Goal: Information Seeking & Learning: Learn about a topic

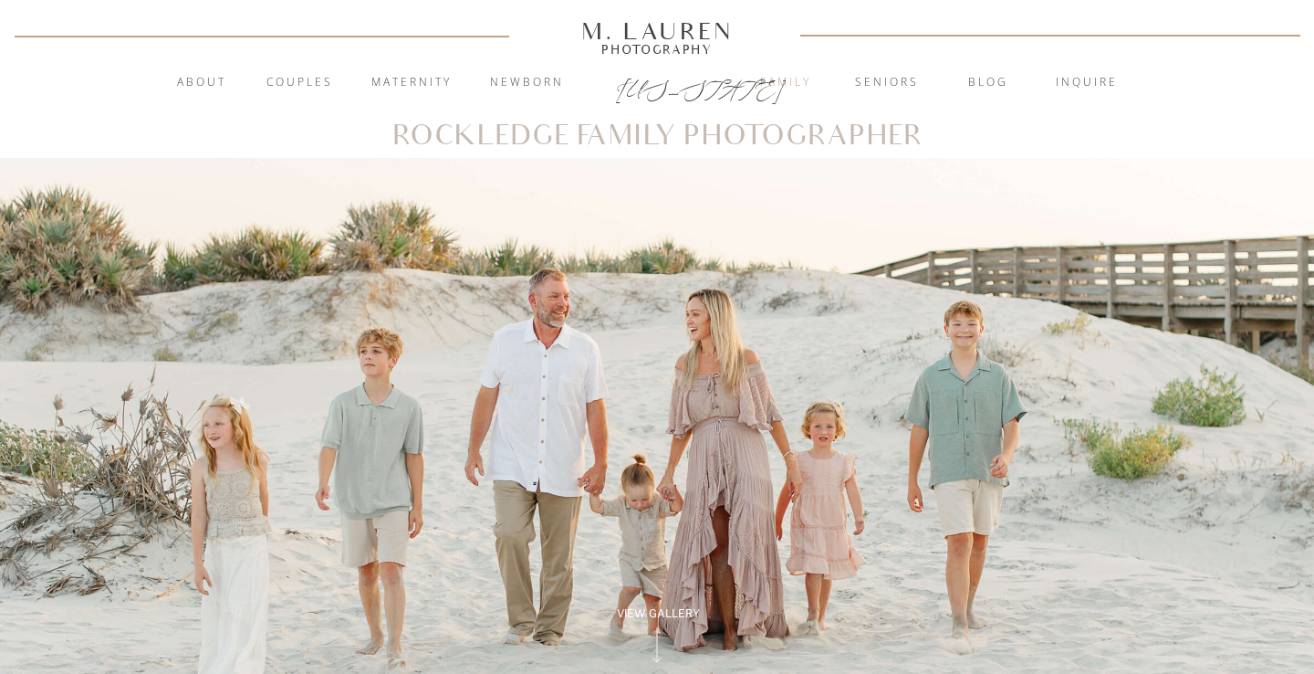
click at [780, 84] on nav "Family" at bounding box center [786, 83] width 99 height 18
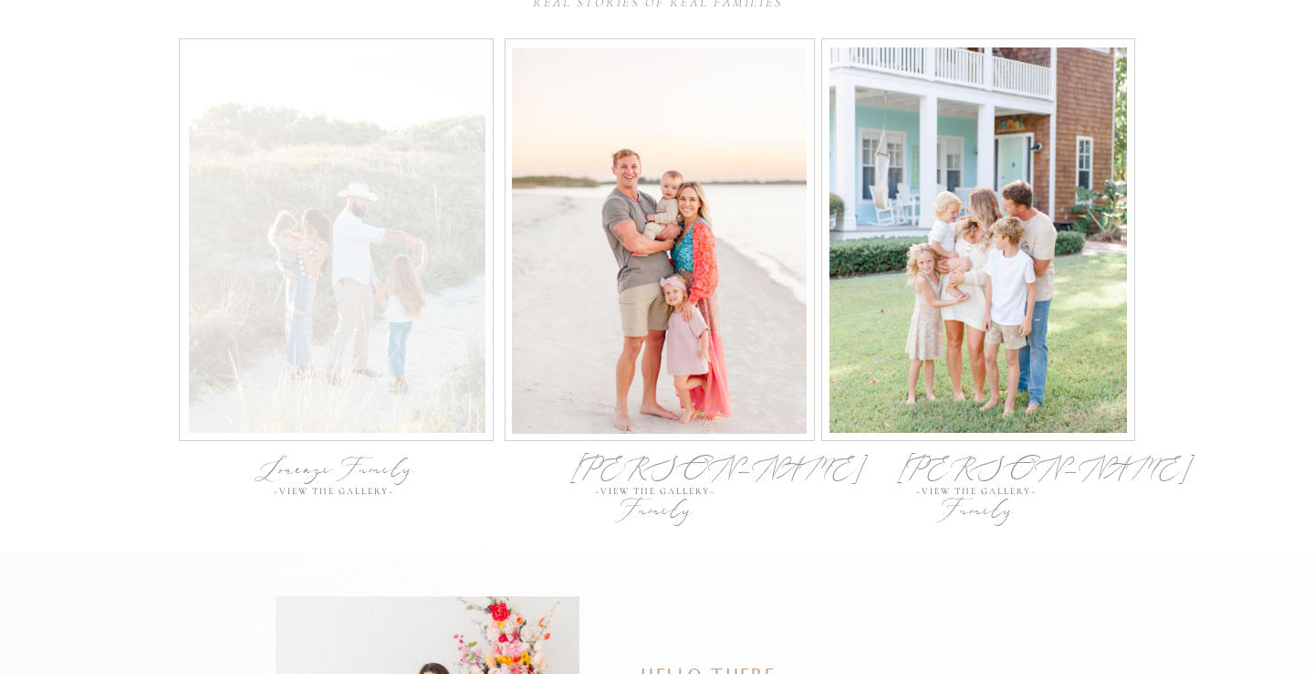
scroll to position [5948, 0]
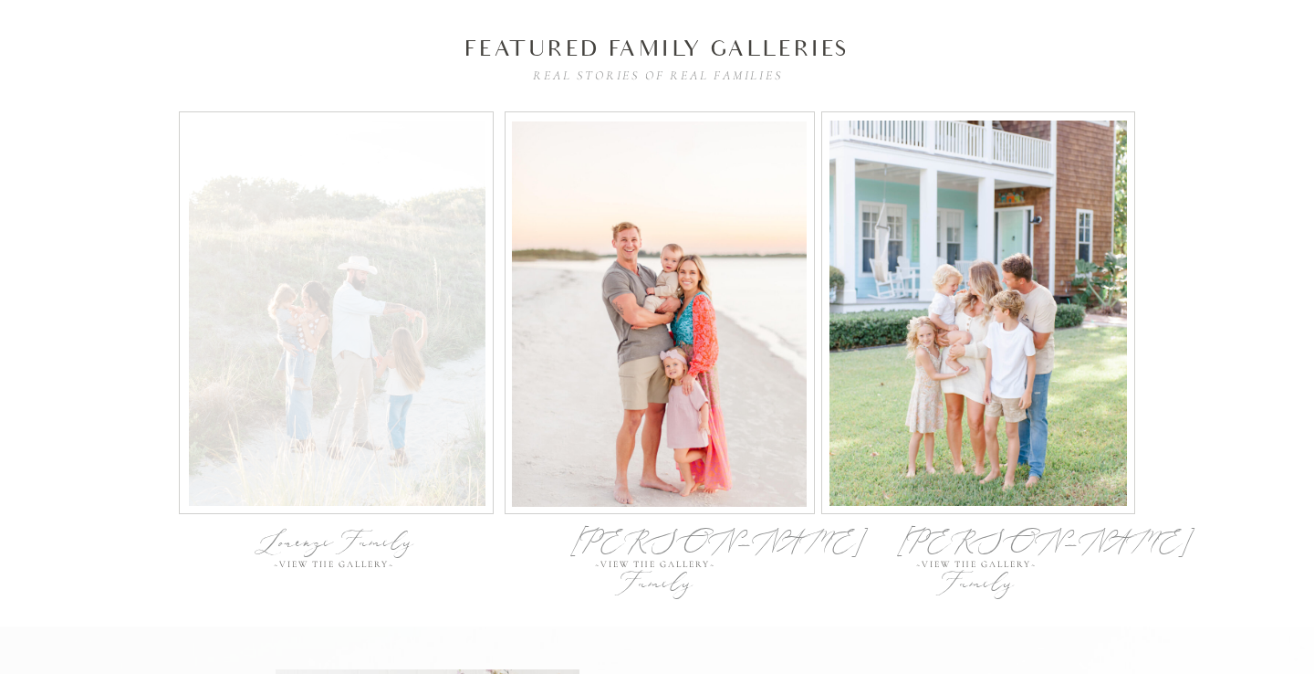
click at [313, 312] on div at bounding box center [337, 312] width 297 height 385
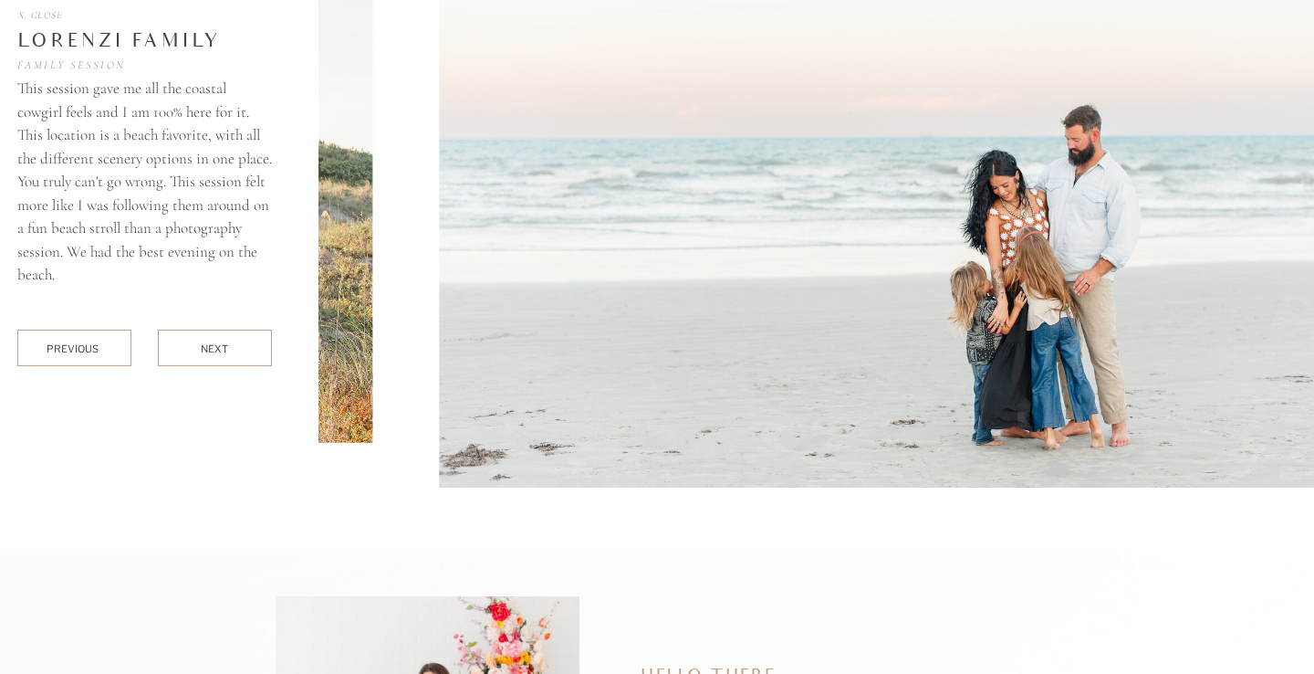
scroll to position [6677, 0]
click at [187, 357] on div at bounding box center [215, 347] width 114 height 37
click at [208, 348] on div "next" at bounding box center [215, 348] width 28 height 14
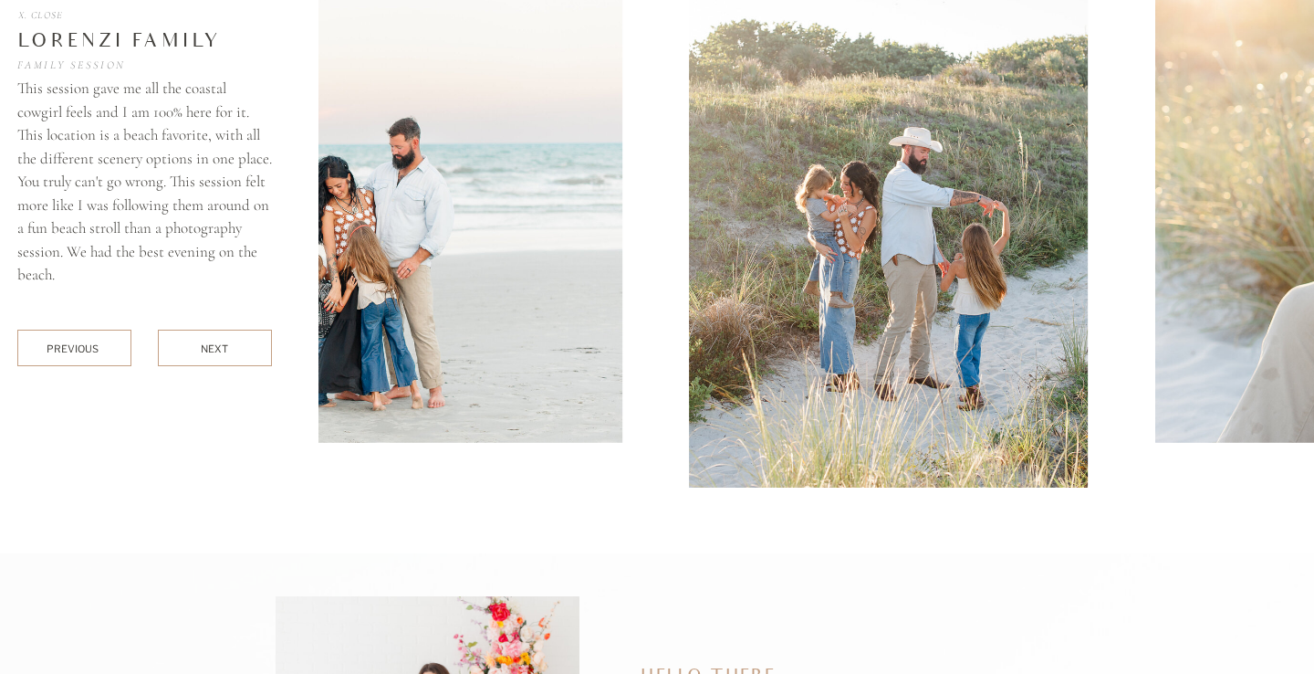
click at [208, 348] on div "next" at bounding box center [215, 348] width 28 height 14
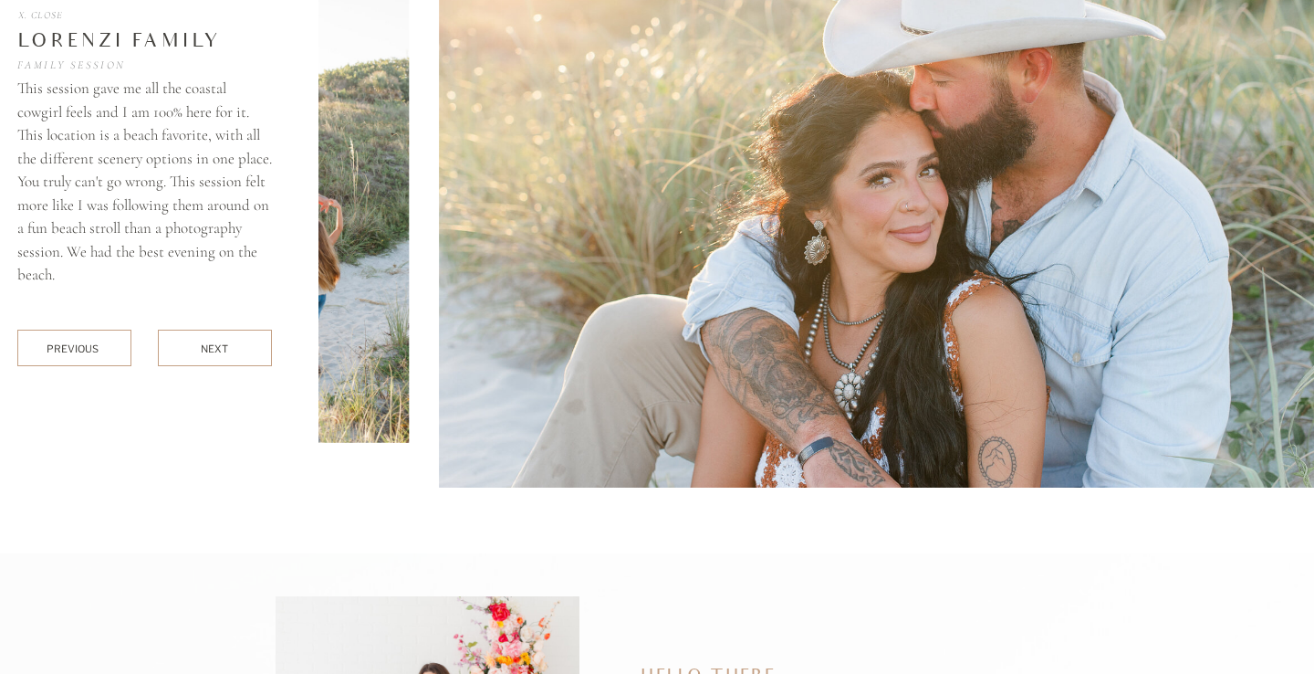
click at [208, 348] on div "next" at bounding box center [215, 348] width 28 height 14
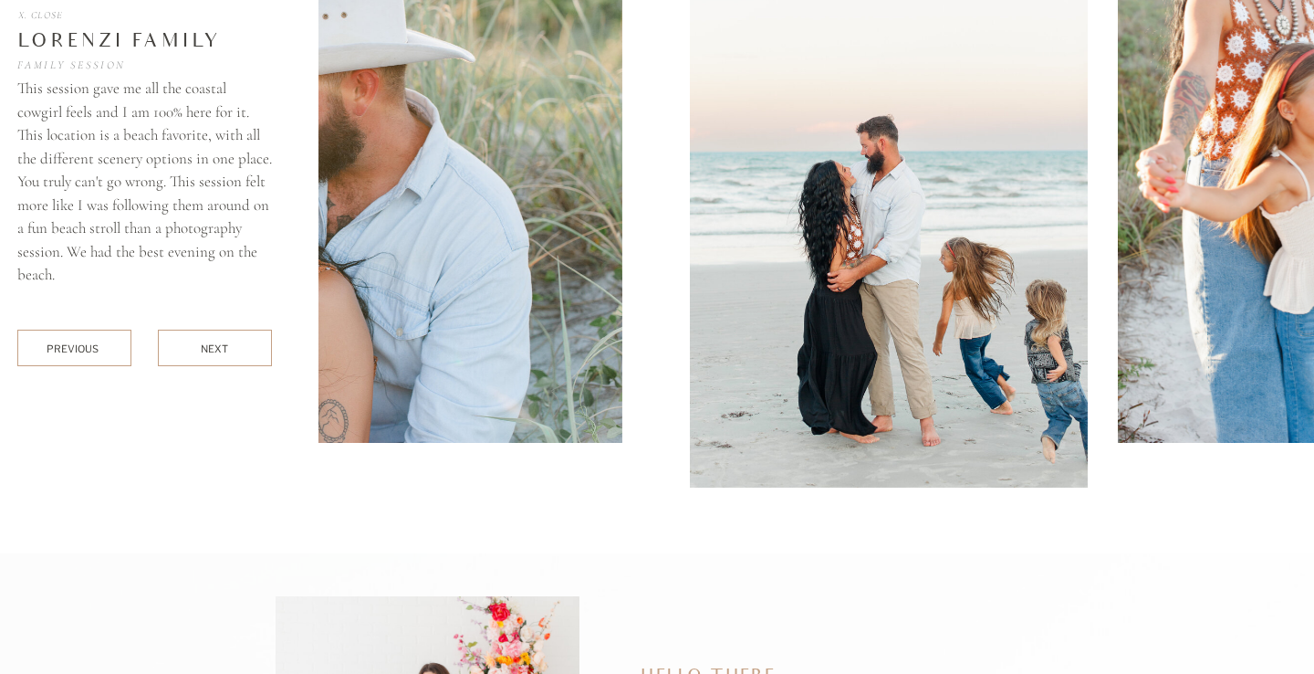
click at [208, 348] on div "next" at bounding box center [215, 348] width 28 height 14
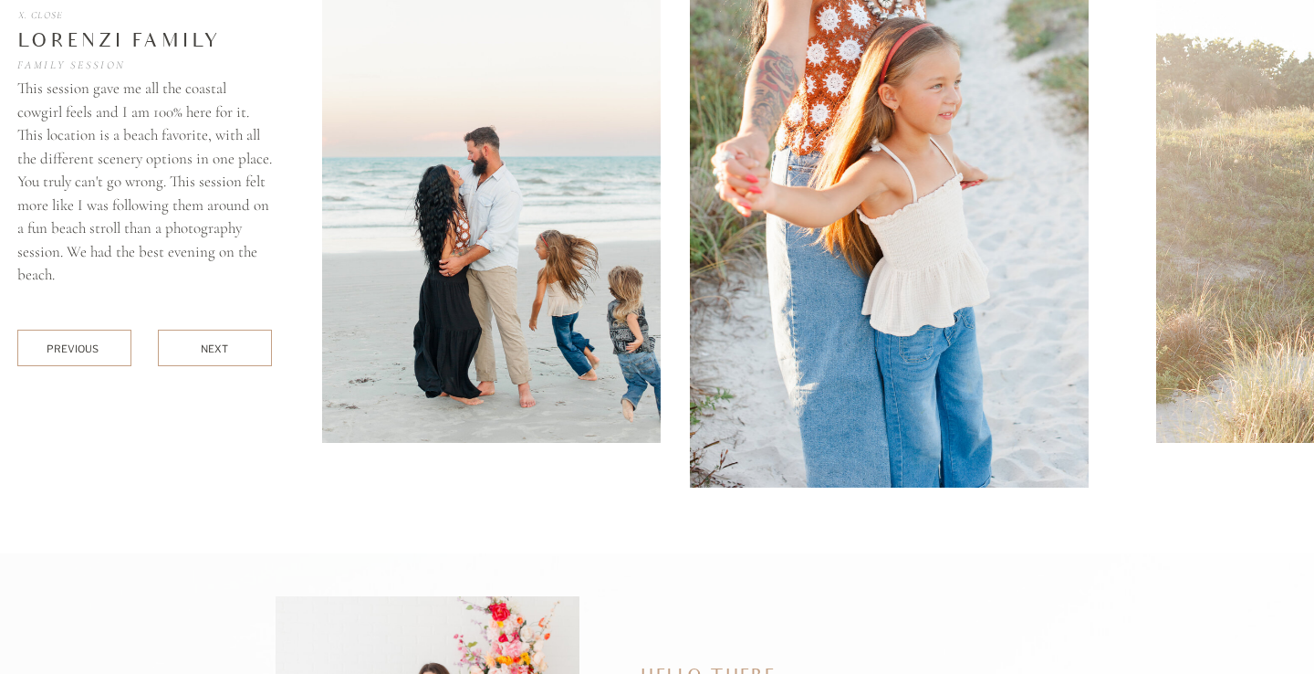
click at [208, 348] on div "next" at bounding box center [215, 348] width 28 height 14
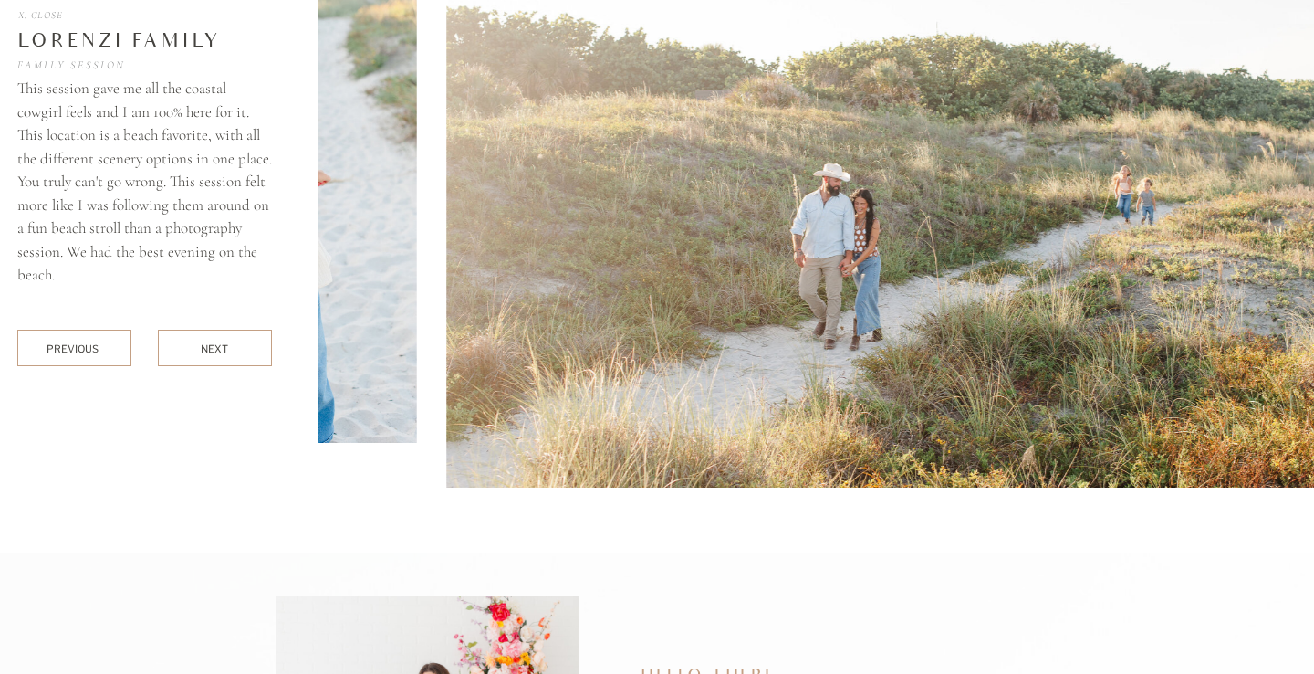
click at [208, 348] on div "next" at bounding box center [215, 348] width 28 height 14
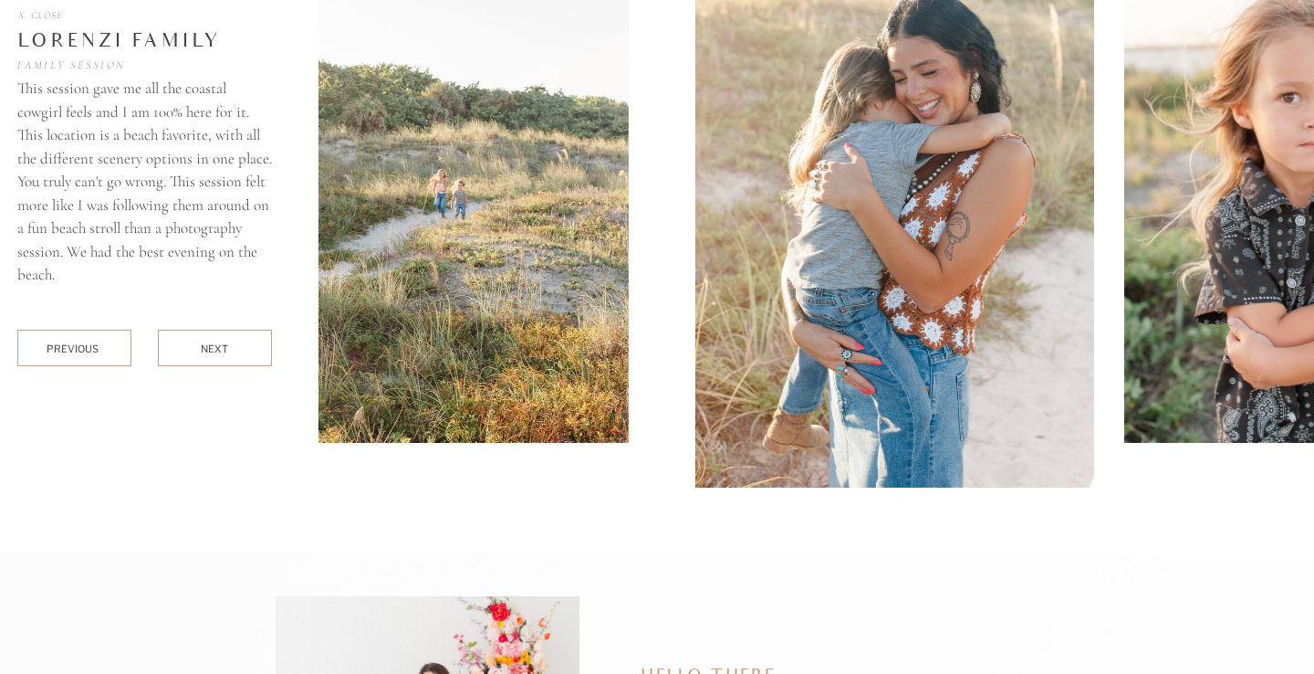
click at [208, 348] on div "next" at bounding box center [215, 348] width 28 height 14
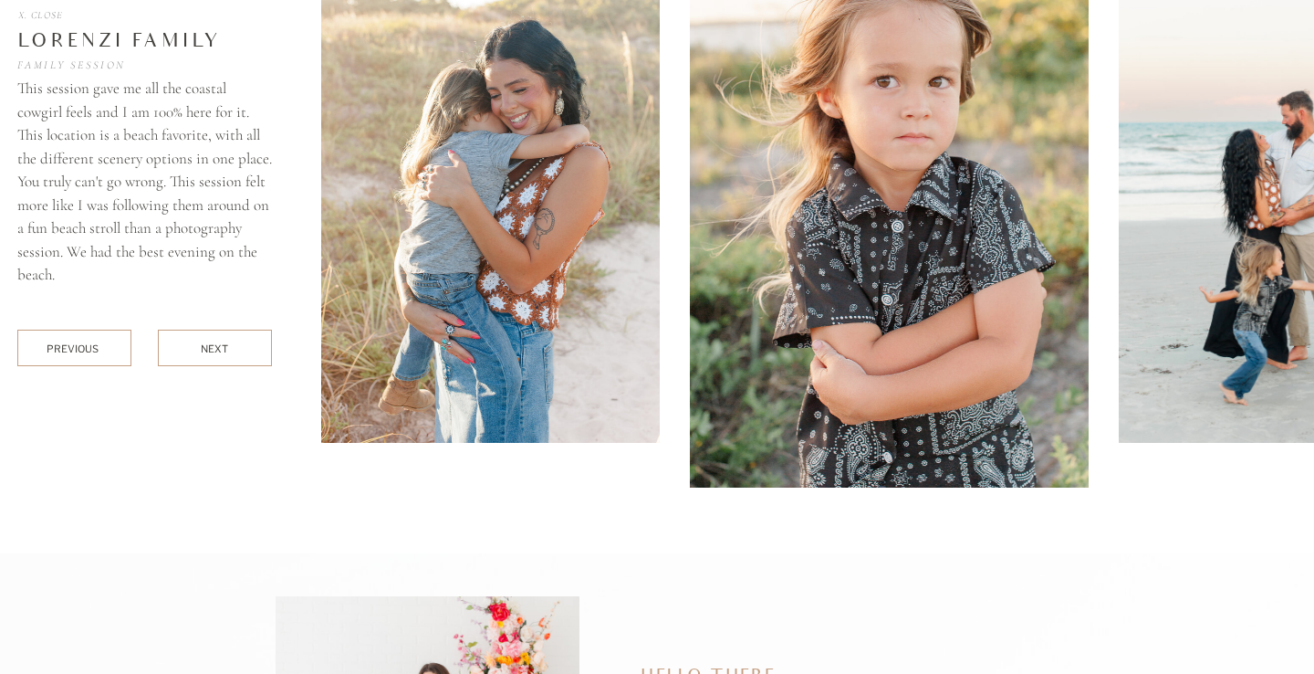
click at [208, 348] on div "next" at bounding box center [215, 348] width 28 height 14
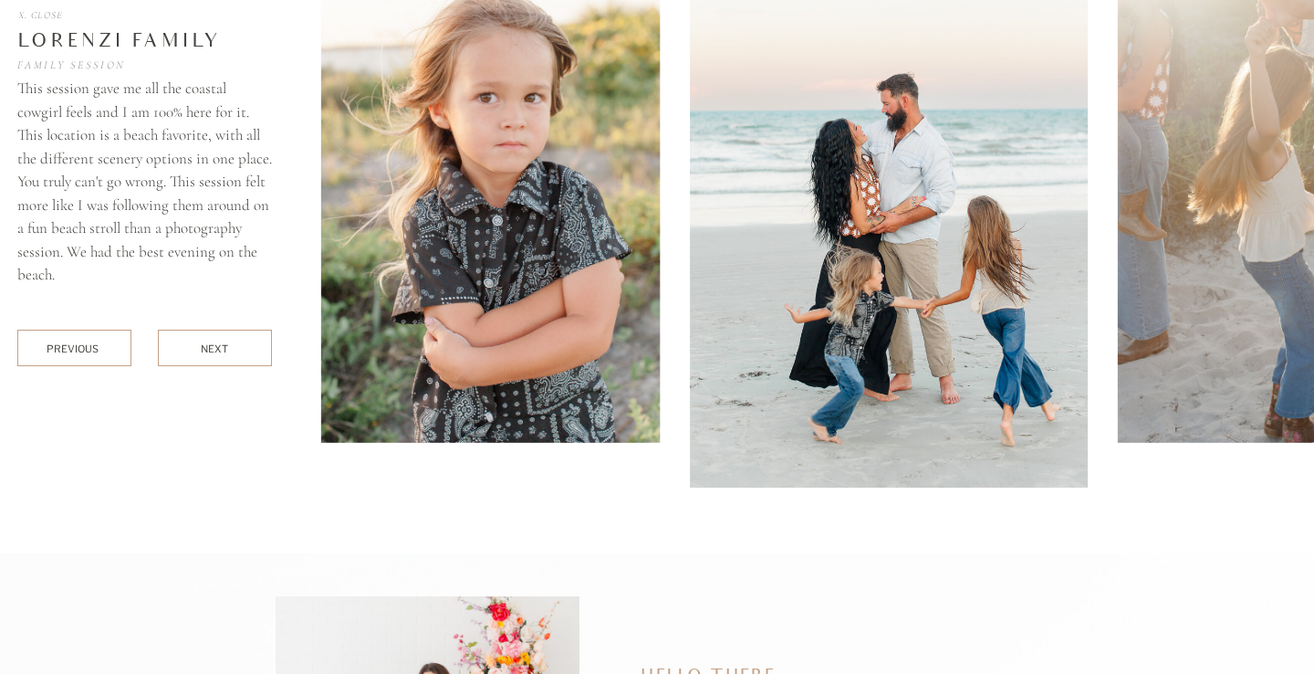
scroll to position [5873, 0]
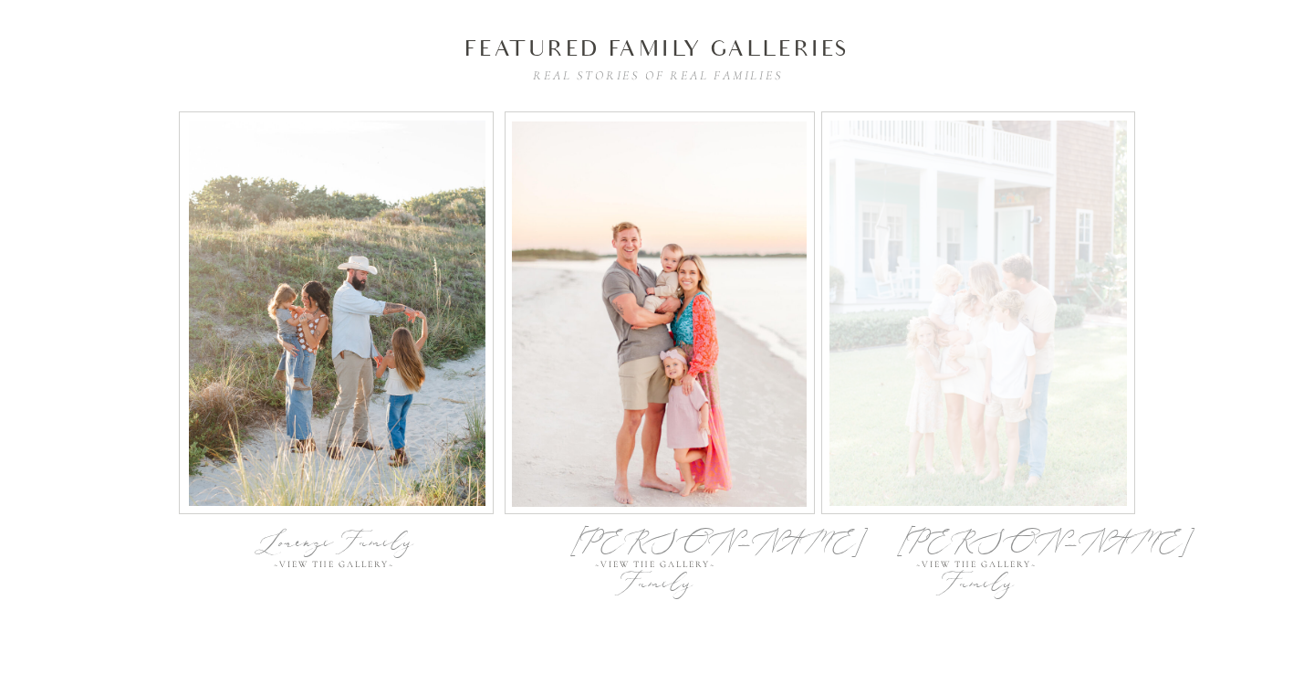
click at [968, 355] on div at bounding box center [979, 312] width 298 height 385
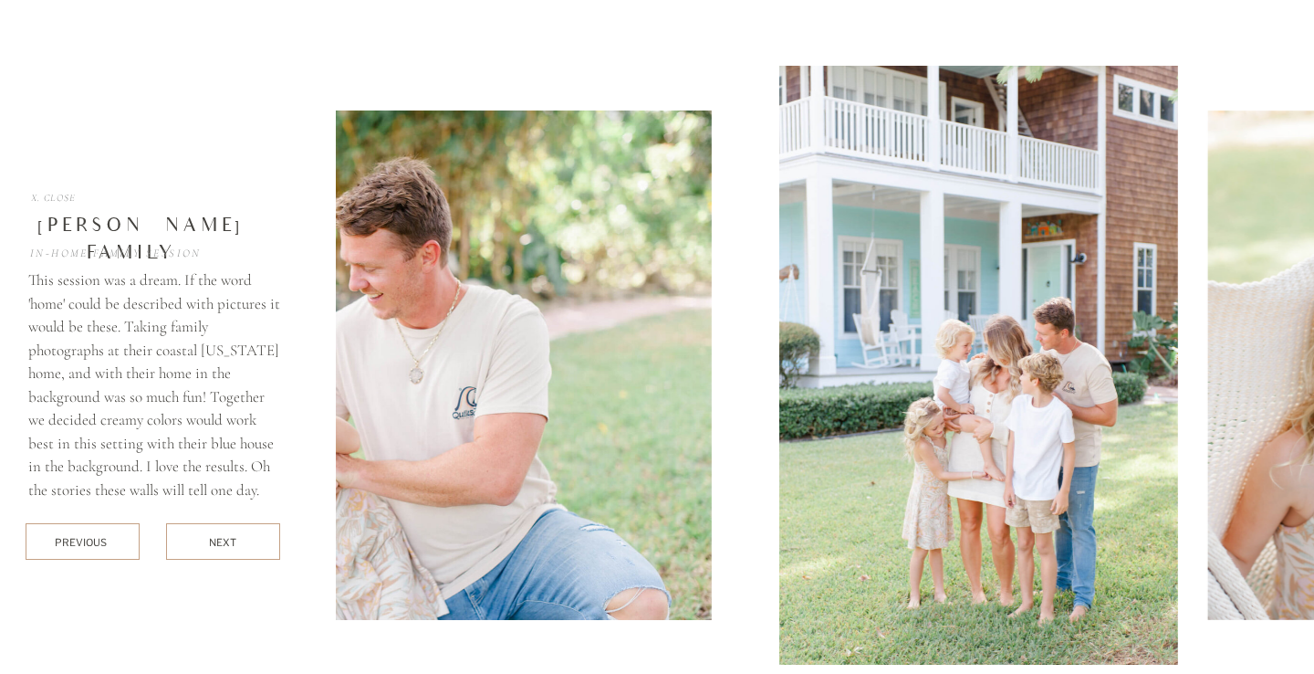
scroll to position [7230, 0]
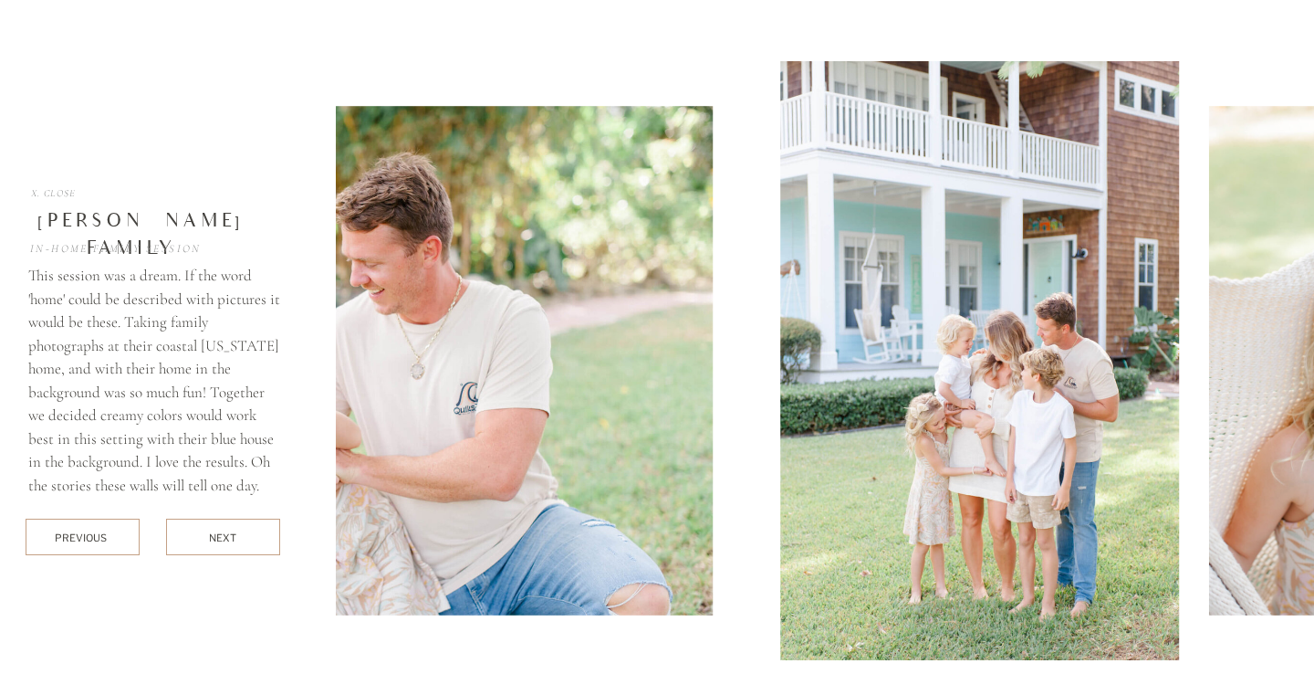
click at [232, 540] on div "next" at bounding box center [223, 537] width 28 height 14
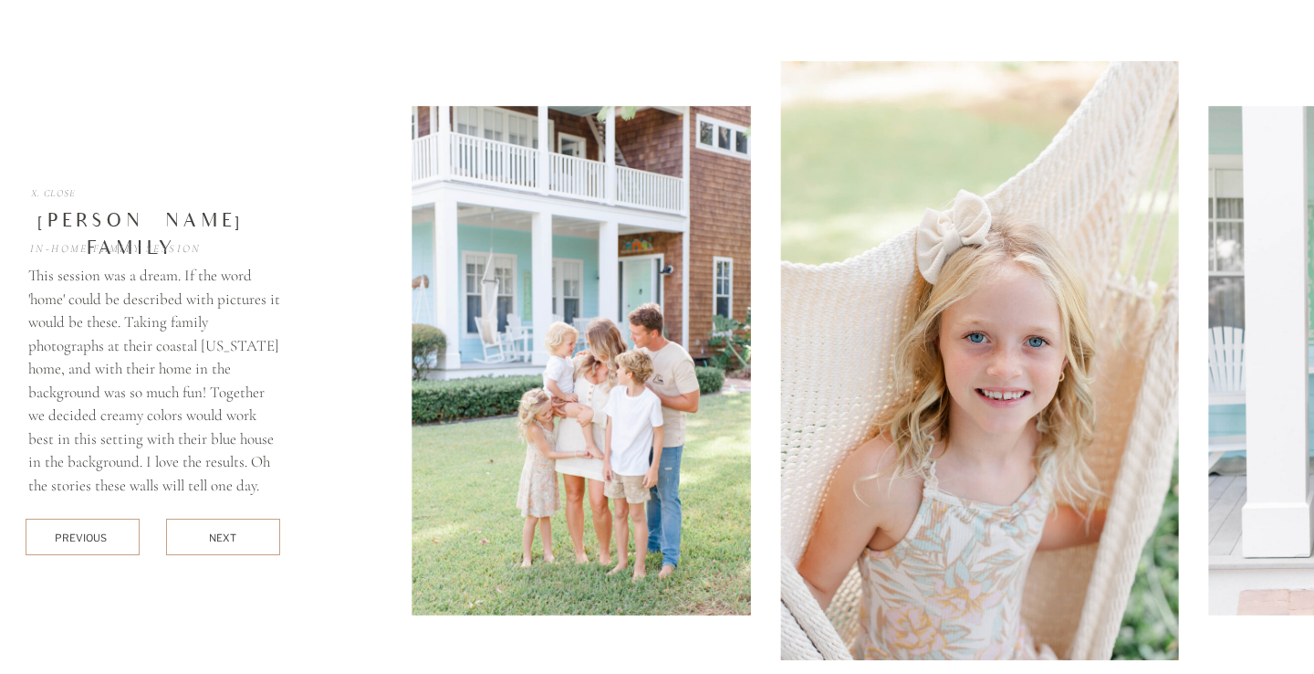
click at [233, 536] on div "next" at bounding box center [223, 537] width 28 height 14
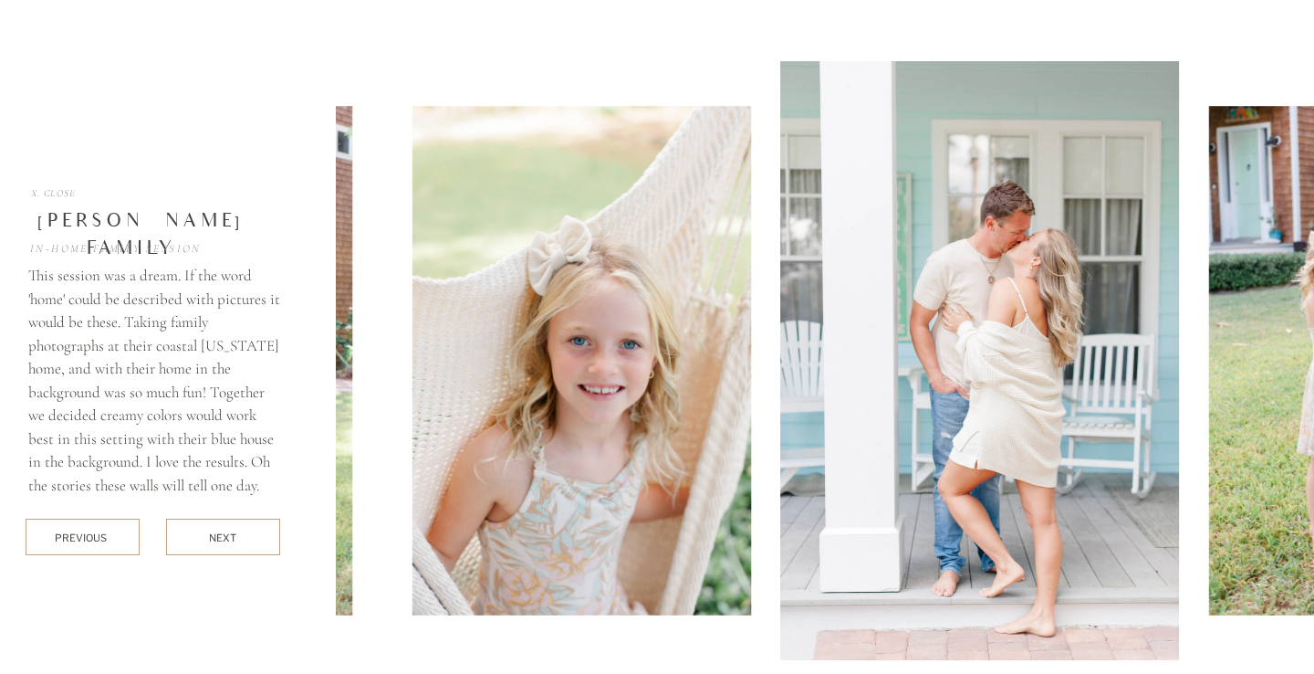
click at [233, 536] on div "next" at bounding box center [223, 537] width 28 height 14
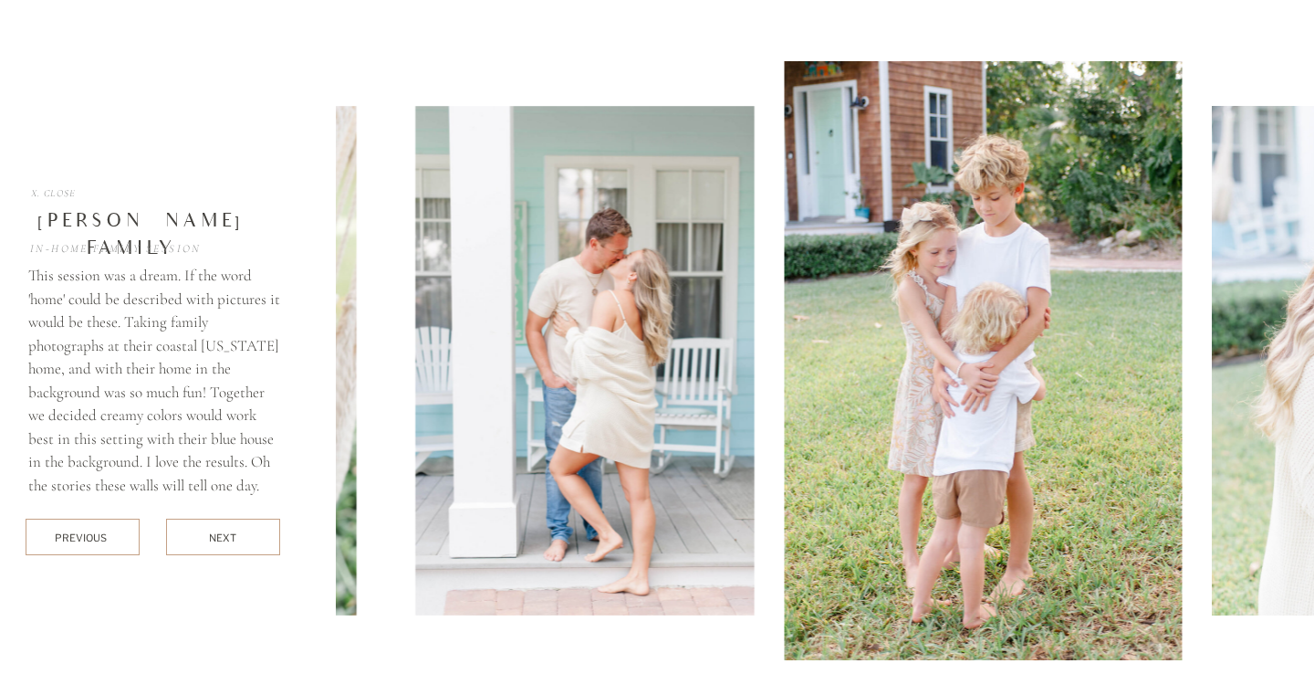
click at [233, 536] on div "next" at bounding box center [223, 537] width 28 height 14
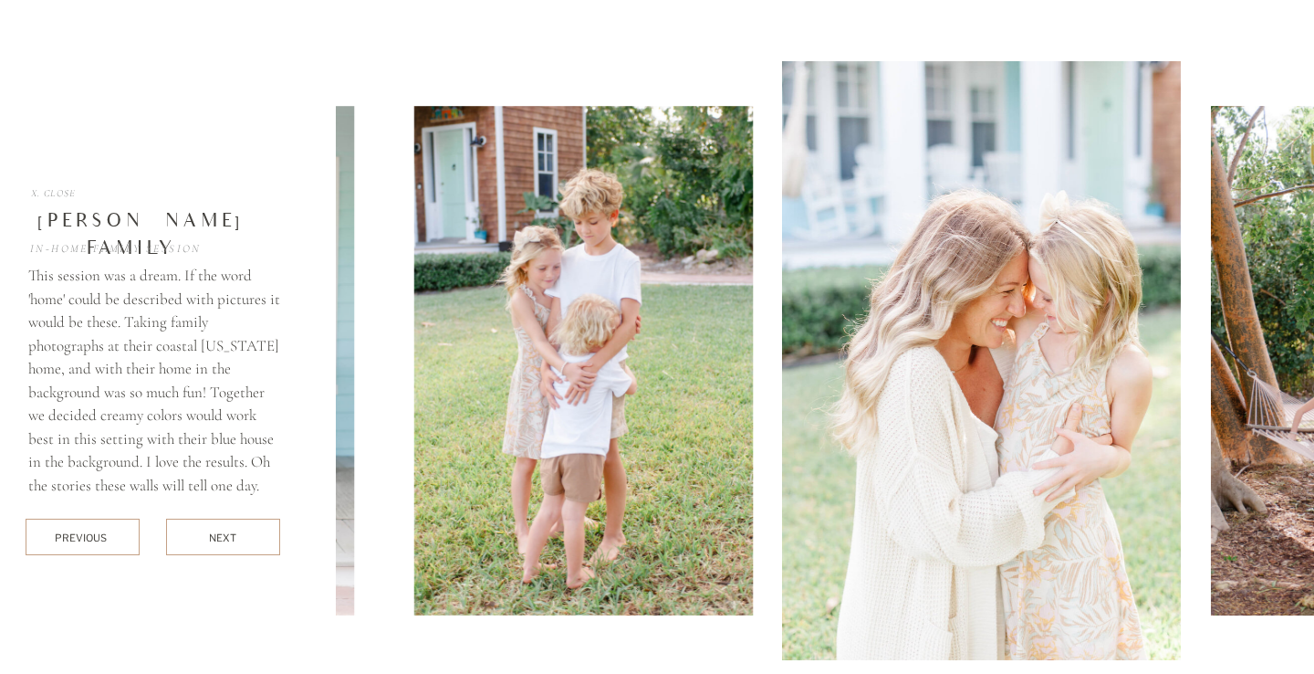
click at [233, 535] on div "next" at bounding box center [223, 537] width 28 height 14
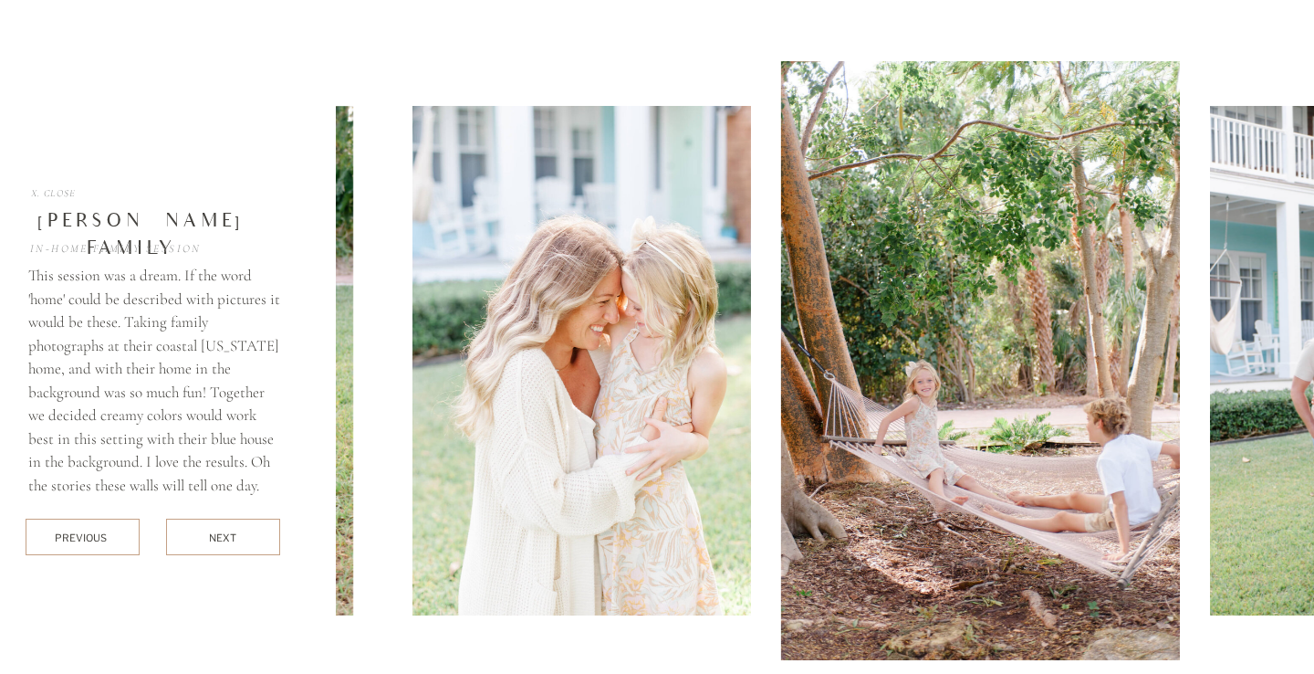
click at [233, 535] on div "next" at bounding box center [223, 537] width 28 height 14
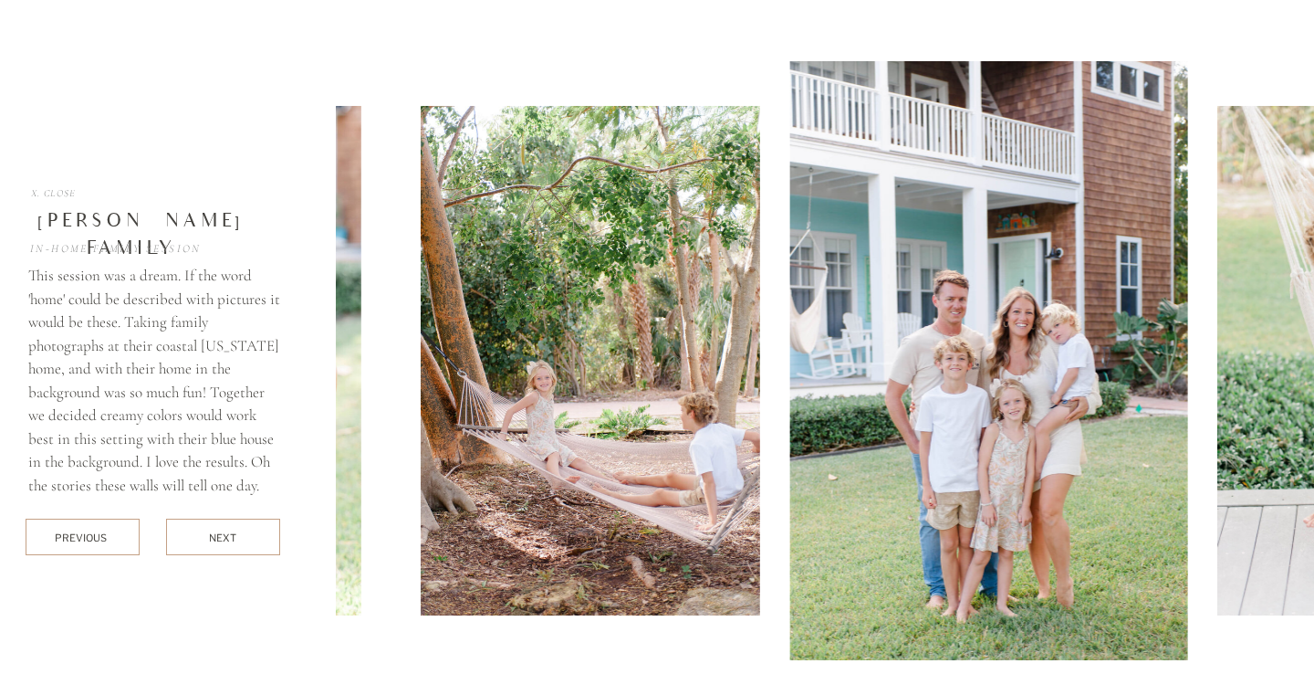
click at [233, 535] on div "next" at bounding box center [223, 537] width 28 height 14
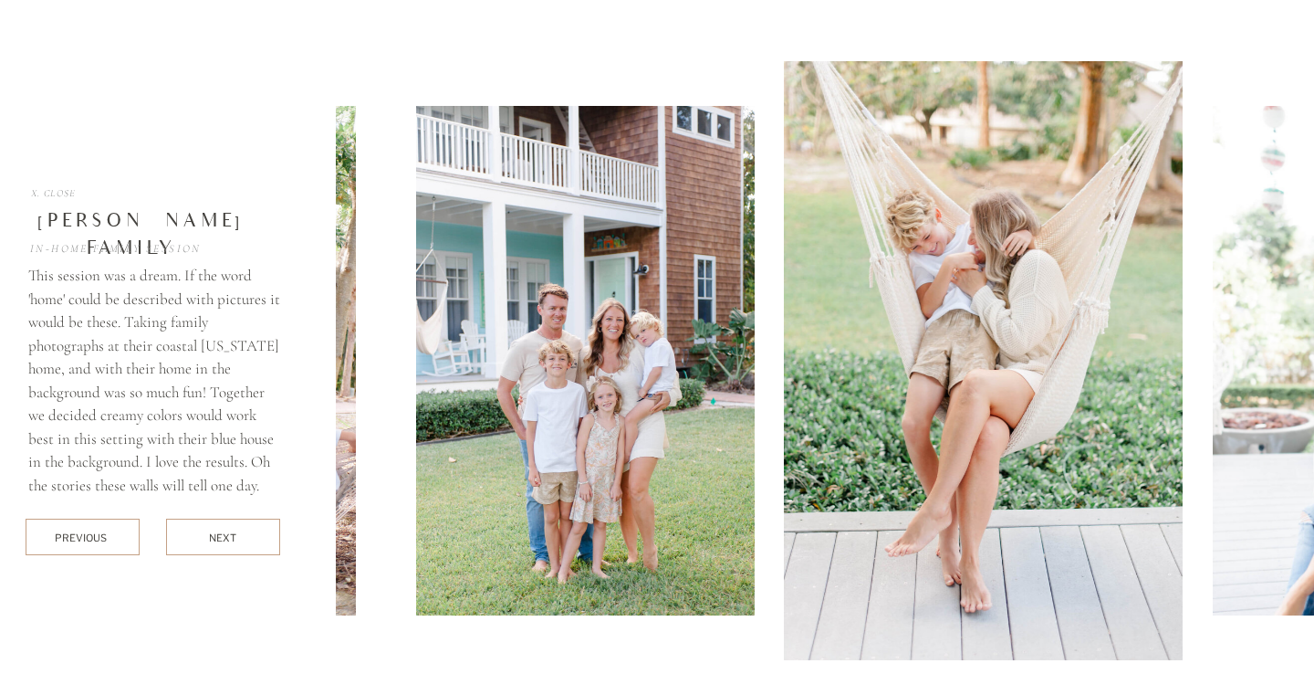
click at [233, 535] on div "next" at bounding box center [223, 537] width 28 height 14
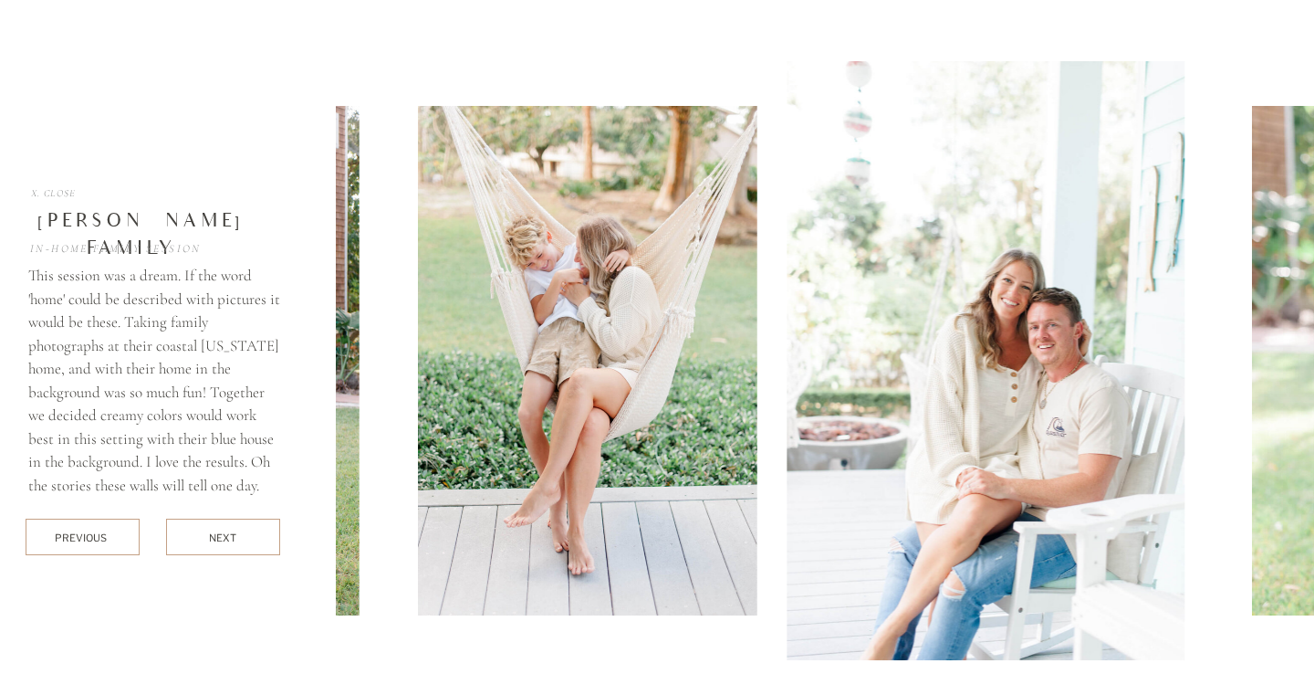
click at [233, 535] on div "next" at bounding box center [223, 537] width 28 height 14
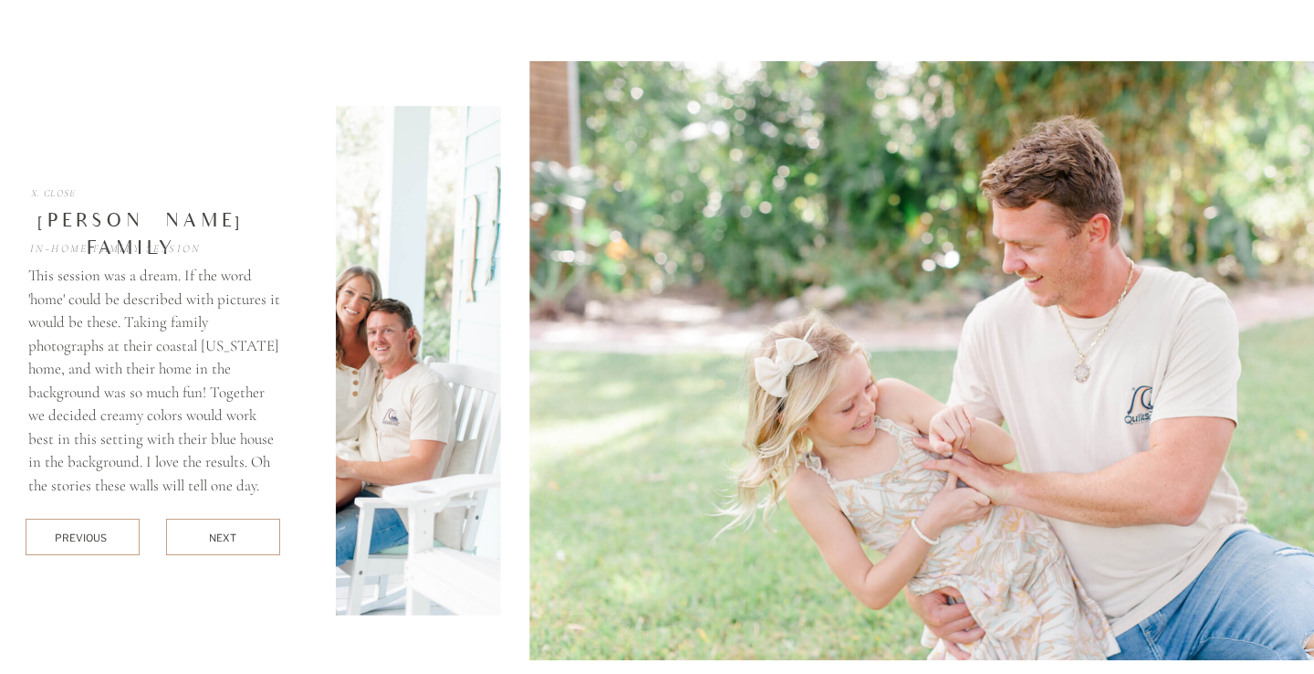
click at [233, 535] on div "next" at bounding box center [223, 537] width 28 height 14
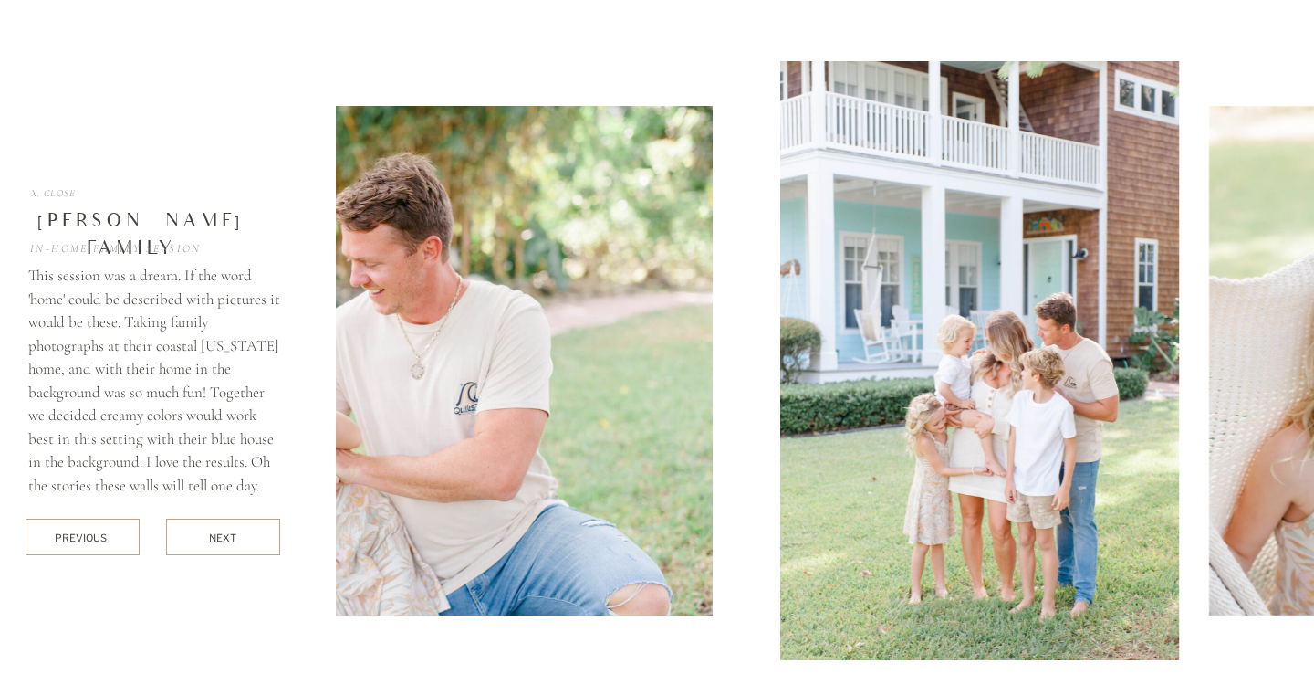
click at [233, 535] on div "next" at bounding box center [223, 537] width 28 height 14
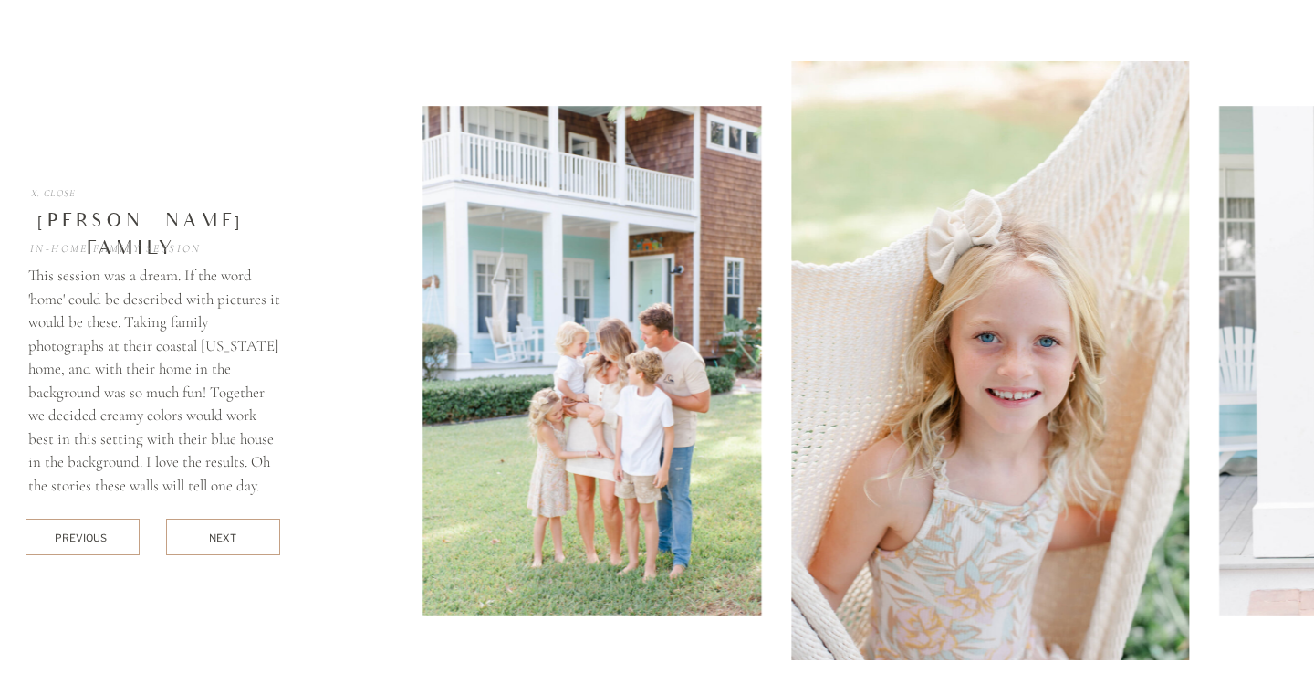
click at [232, 534] on div "next" at bounding box center [223, 537] width 28 height 14
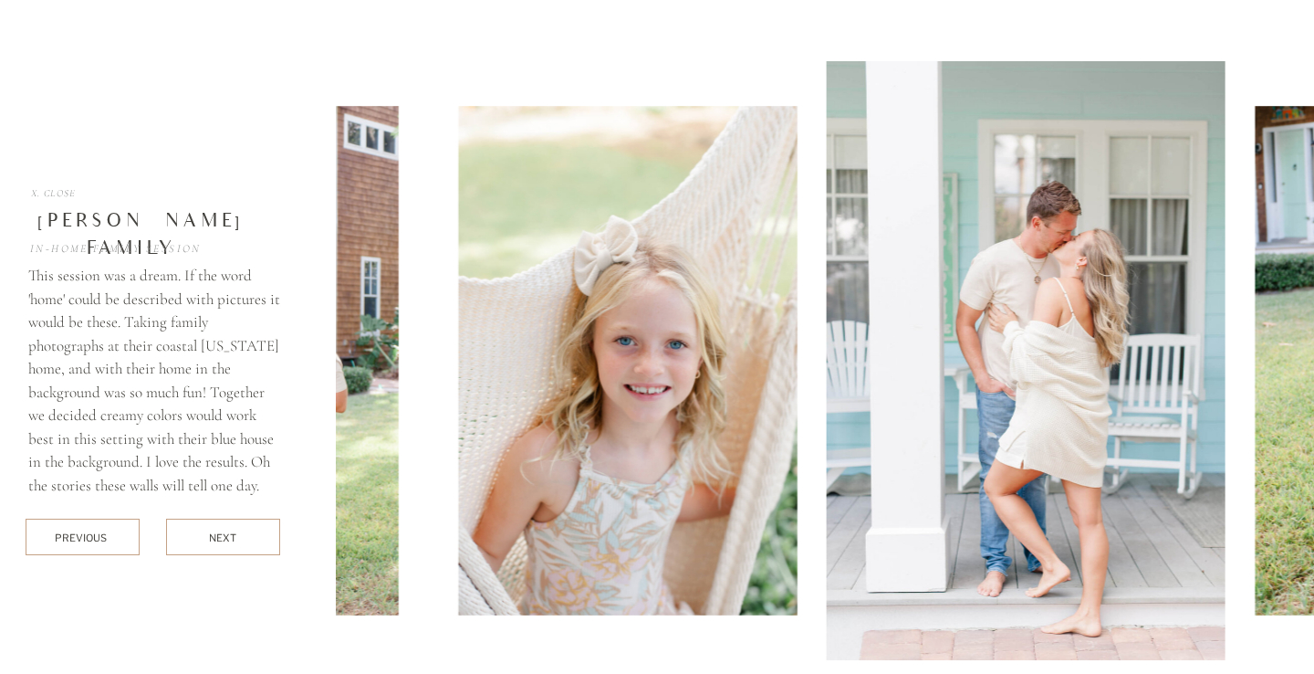
click at [232, 534] on div "next" at bounding box center [223, 537] width 28 height 14
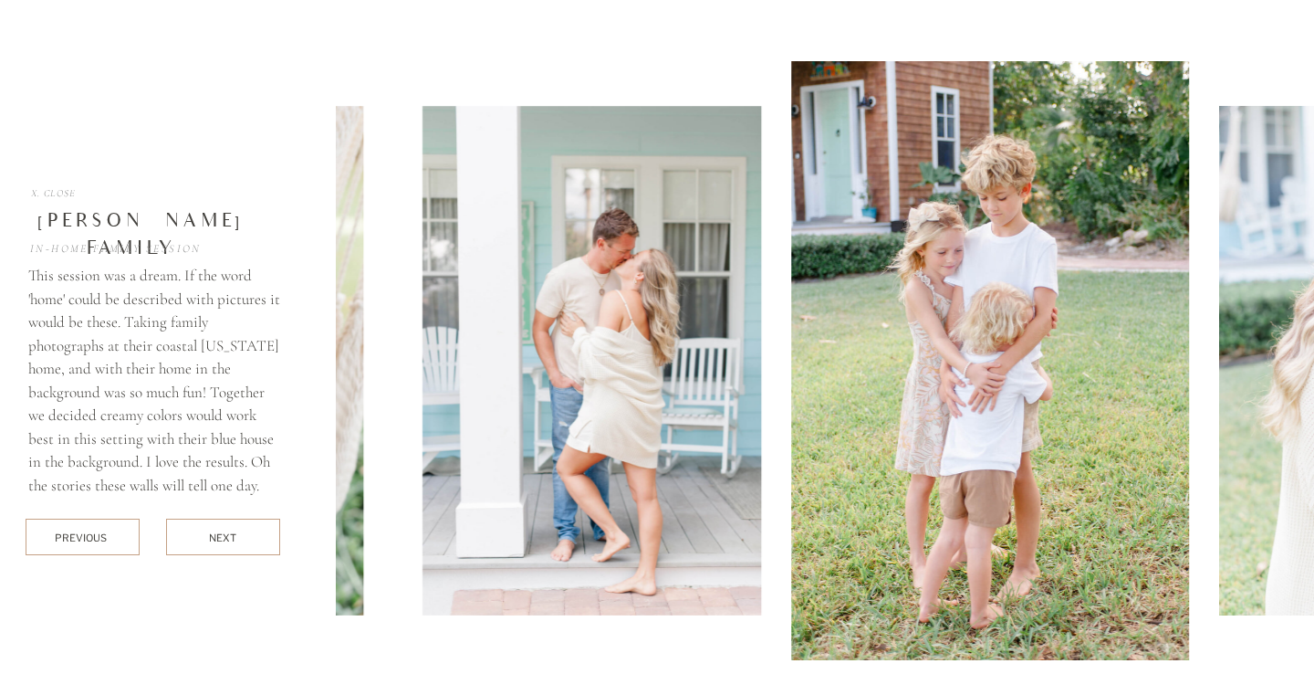
click at [232, 533] on div "next" at bounding box center [223, 537] width 28 height 14
